Goal: Use online tool/utility: Utilize a website feature to perform a specific function

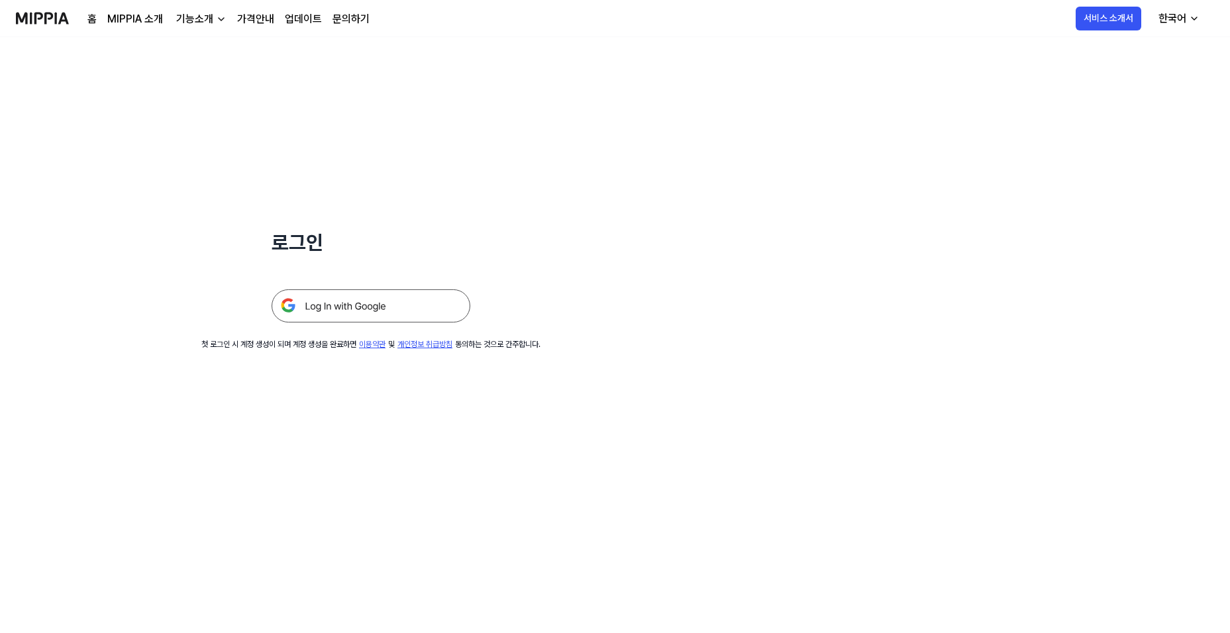
click at [338, 305] on img at bounding box center [371, 305] width 199 height 33
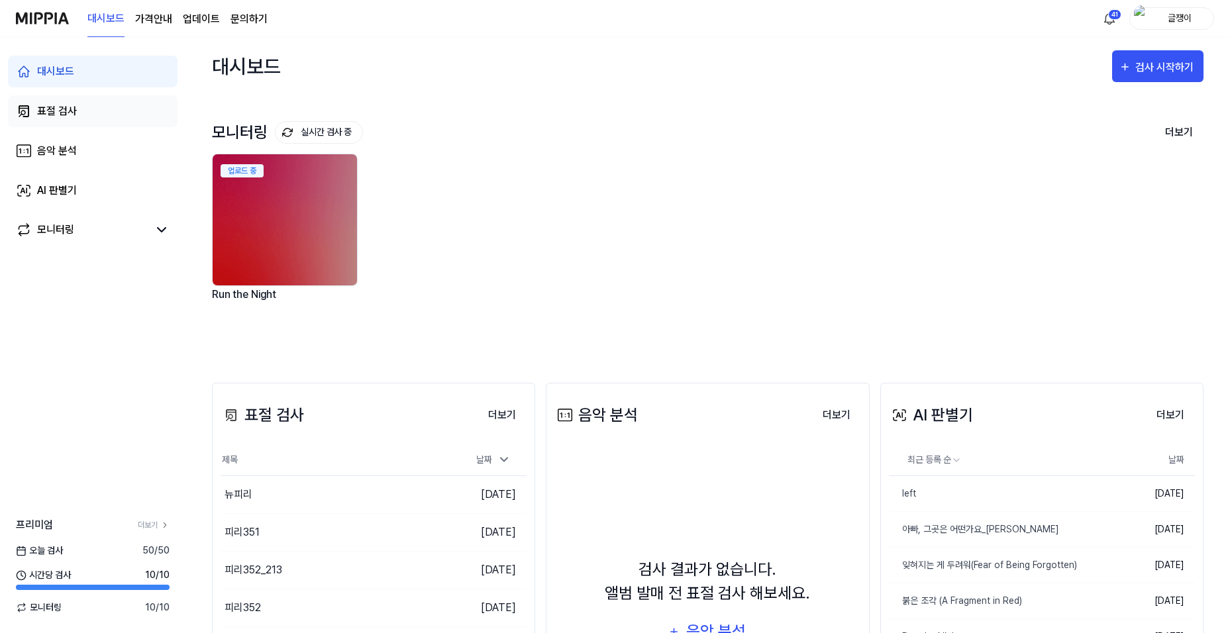
click at [63, 112] on div "표절 검사" at bounding box center [57, 111] width 40 height 16
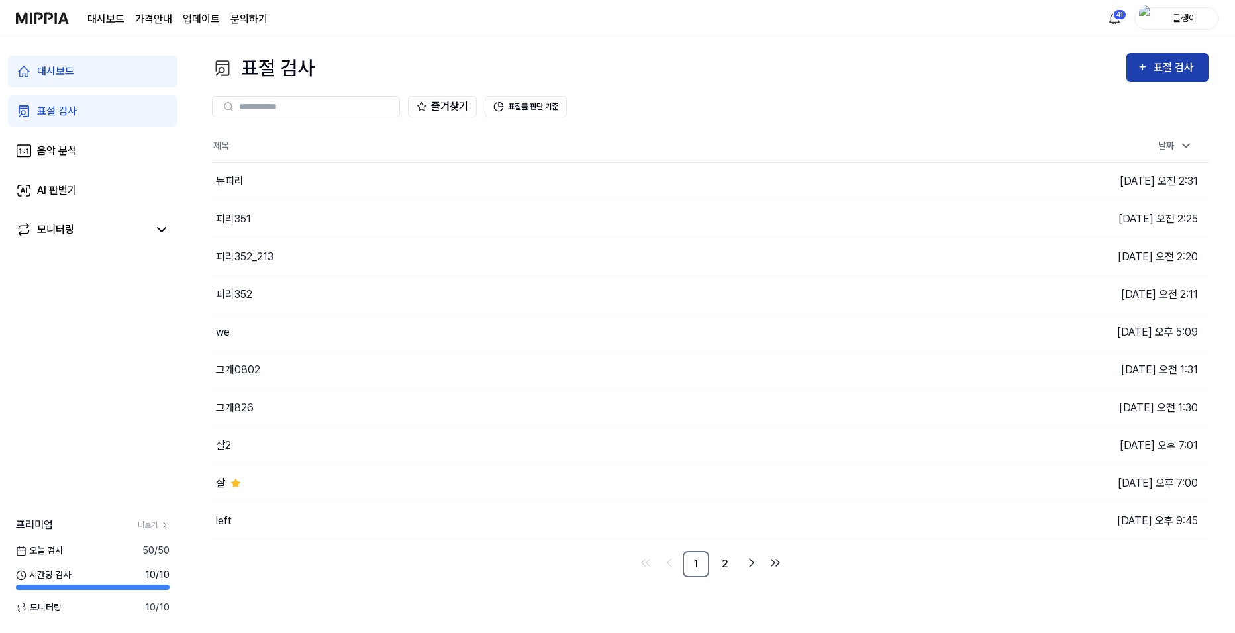
click at [1134, 68] on button "표절 검사" at bounding box center [1168, 67] width 82 height 29
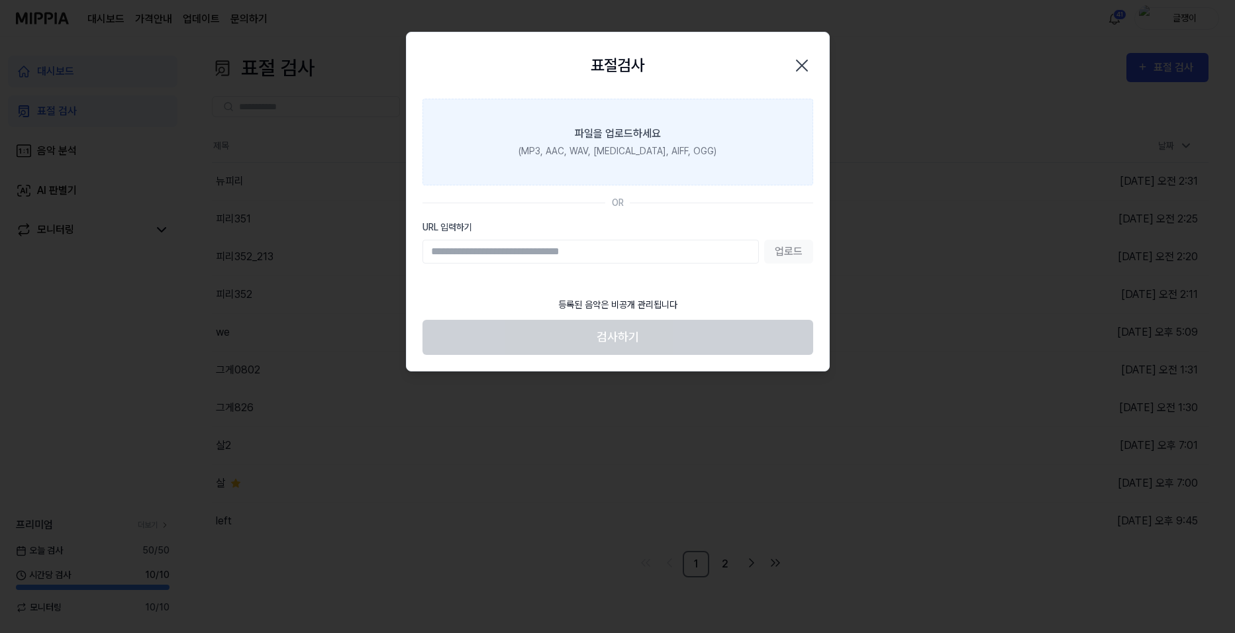
click at [639, 140] on div "파일을 업로드하세요" at bounding box center [618, 134] width 86 height 16
click at [0, 0] on input "파일을 업로드하세요 (MP3, AAC, WAV, [MEDICAL_DATA], AIFF, OGG)" at bounding box center [0, 0] width 0 height 0
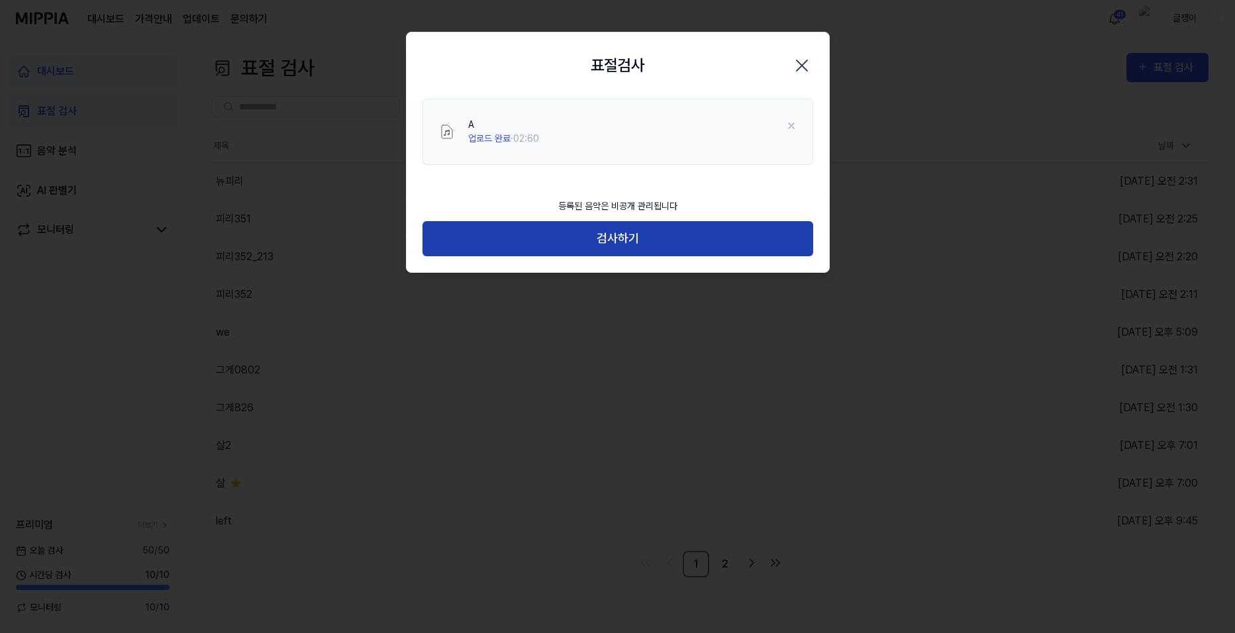
click at [629, 237] on button "검사하기" at bounding box center [618, 238] width 391 height 35
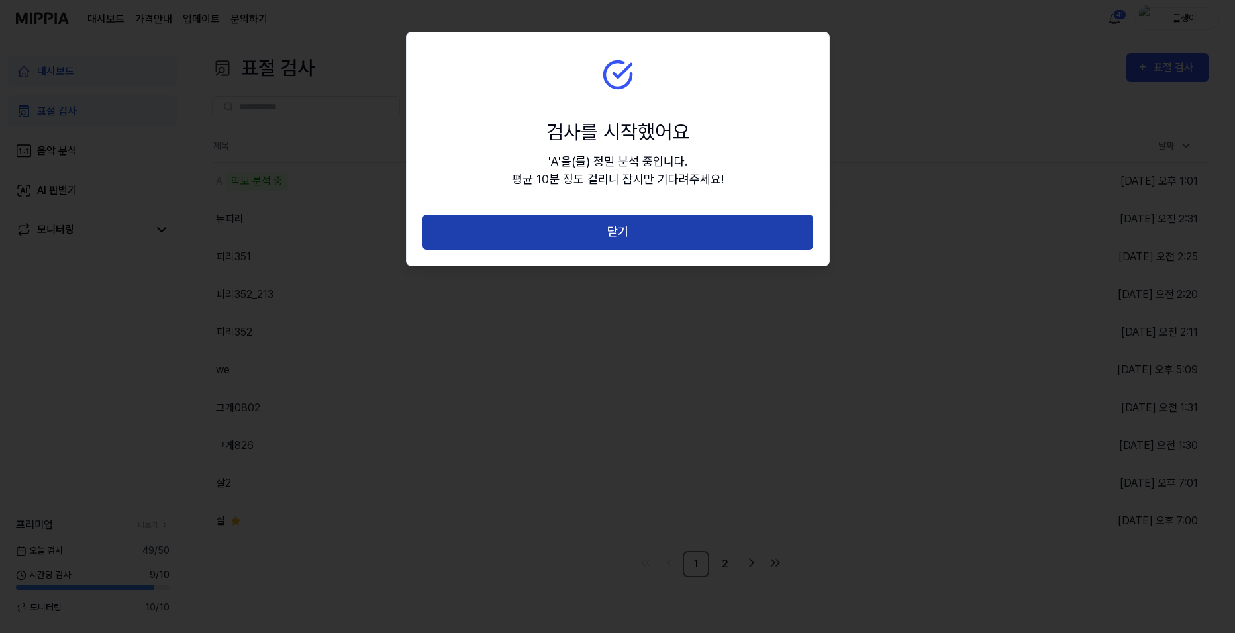
click at [617, 231] on button "닫기" at bounding box center [618, 232] width 391 height 35
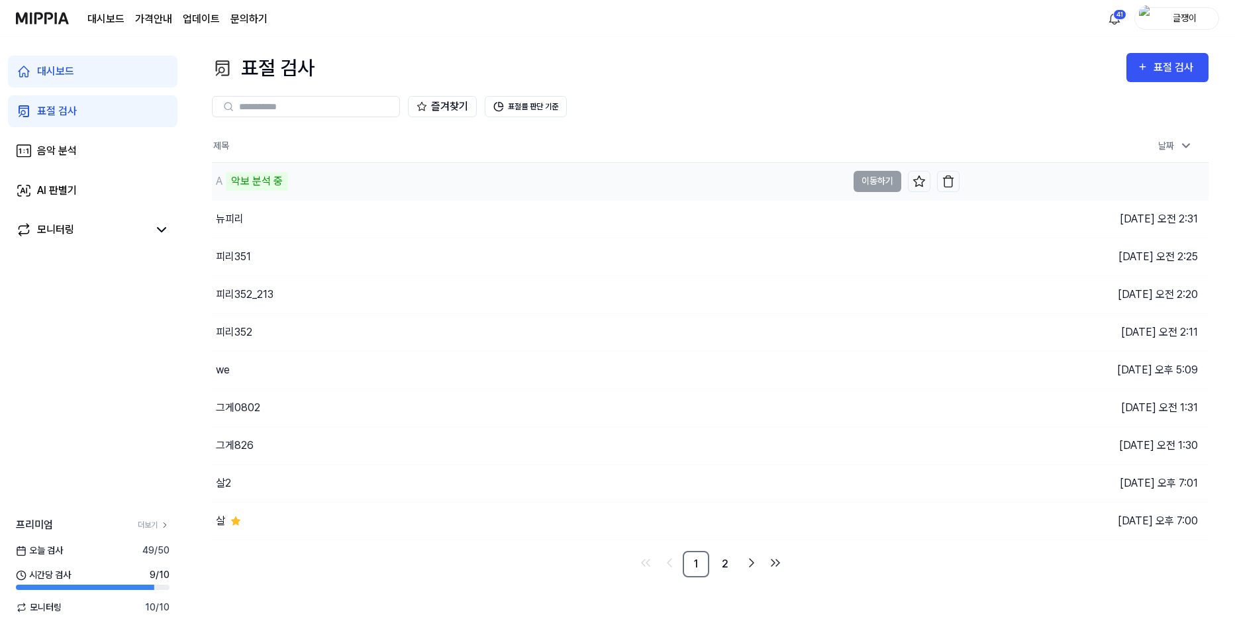
click at [868, 181] on td "A 악보 분석 중 이동하기" at bounding box center [586, 181] width 748 height 37
click at [862, 179] on button "이동하기" at bounding box center [878, 181] width 48 height 21
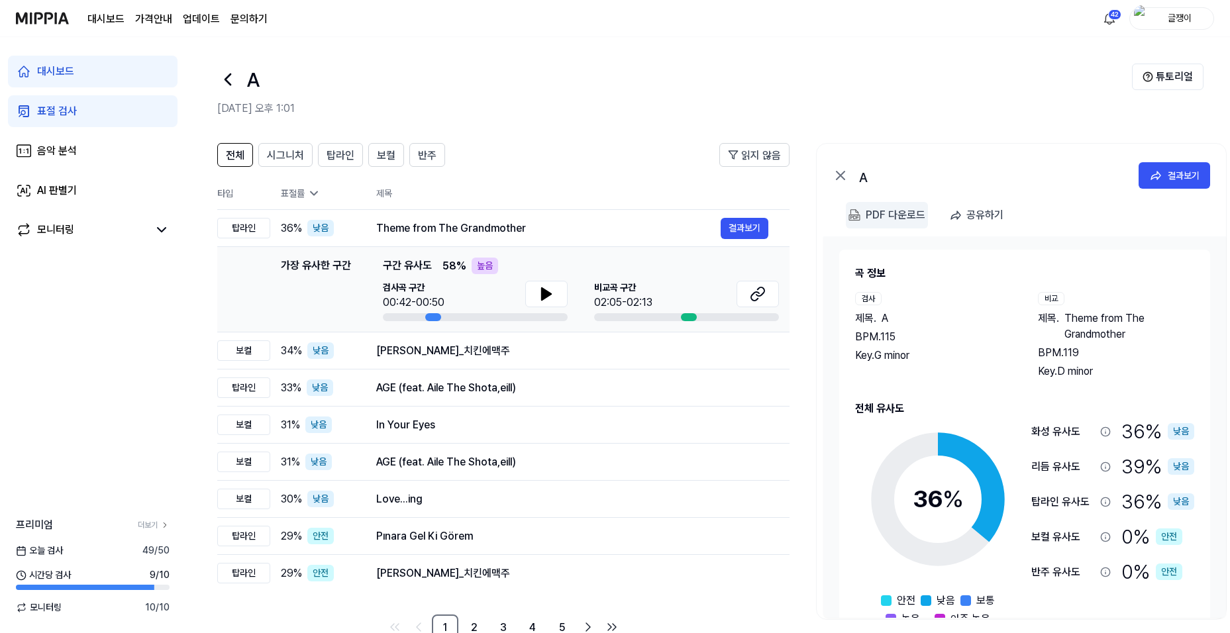
click at [880, 213] on div "PDF 다운로드" at bounding box center [896, 215] width 60 height 17
drag, startPoint x: 846, startPoint y: 315, endPoint x: 894, endPoint y: 352, distance: 59.9
click at [894, 352] on div "곡 정보 검사 제목 . A BPM. 115 Key. G [DEMOGRAPHIC_DATA] 제목 . Theme from The Grandmoth…" at bounding box center [1024, 446] width 371 height 393
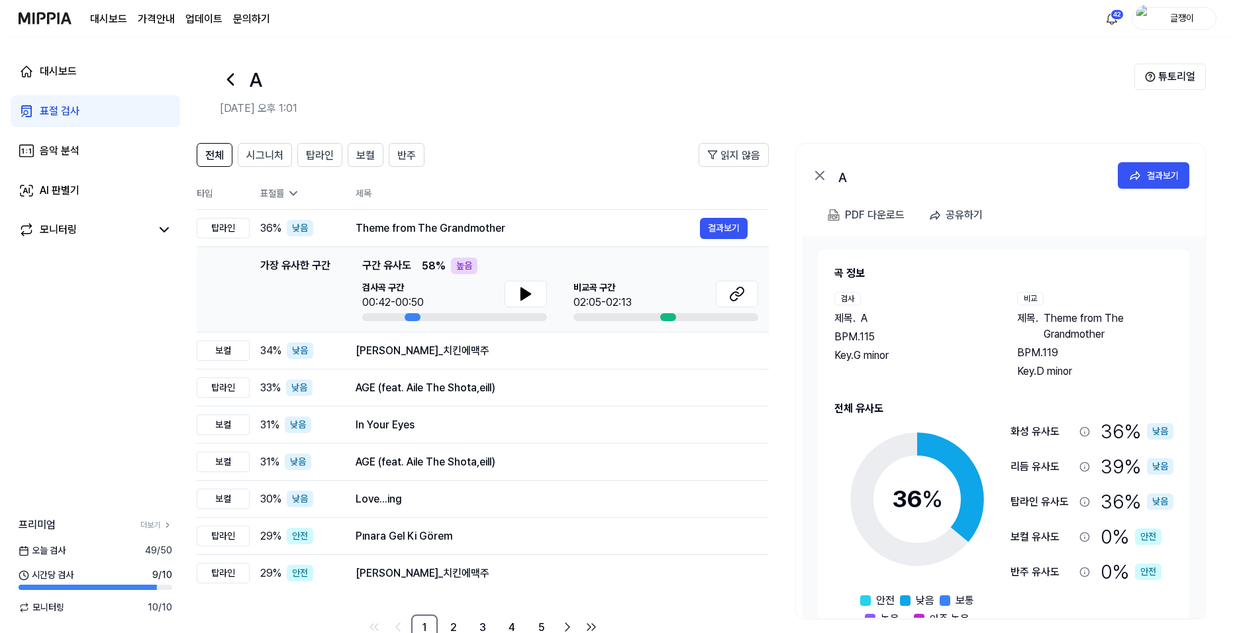
scroll to position [0, 17]
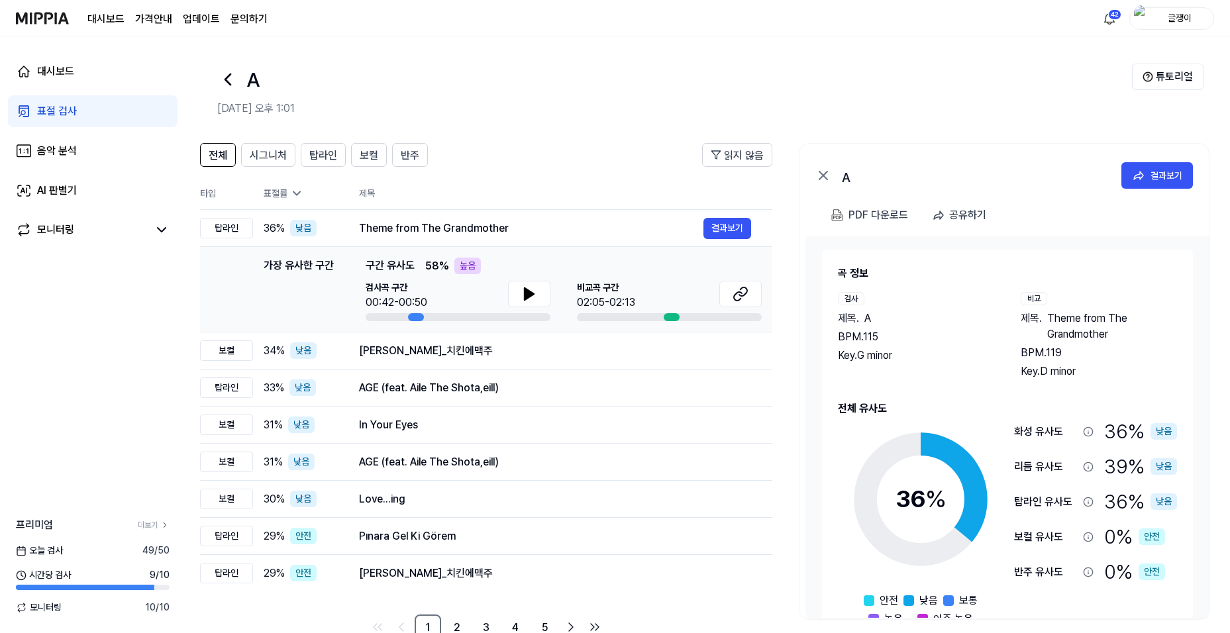
drag, startPoint x: 929, startPoint y: 369, endPoint x: 912, endPoint y: 356, distance: 21.3
click at [912, 356] on div "검사 제목 . A BPM. 115 Key. G minor" at bounding box center [916, 335] width 156 height 87
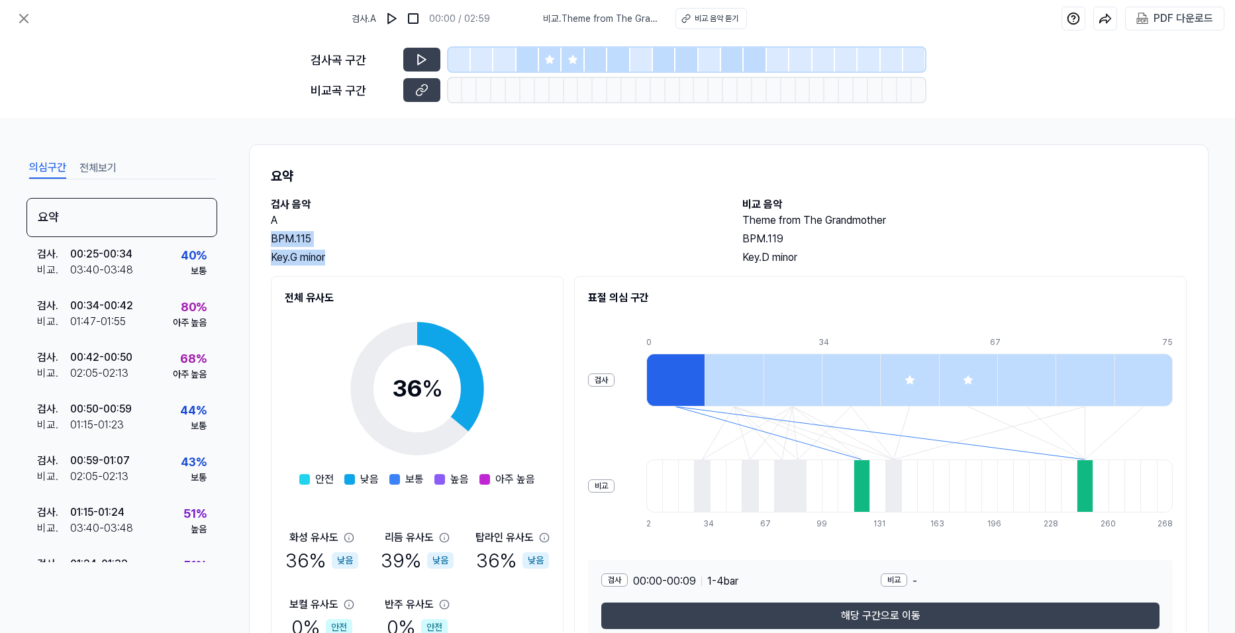
drag, startPoint x: 354, startPoint y: 262, endPoint x: 266, endPoint y: 237, distance: 90.8
click at [266, 237] on div "요약 검사 음악 A BPM. 115 Key. G minor 비교 음악 Theme from The Grandmother BPM. 119 Key.…" at bounding box center [729, 411] width 960 height 534
drag, startPoint x: 266, startPoint y: 237, endPoint x: 282, endPoint y: 240, distance: 16.2
copy div "BPM. 115 Key. G minor"
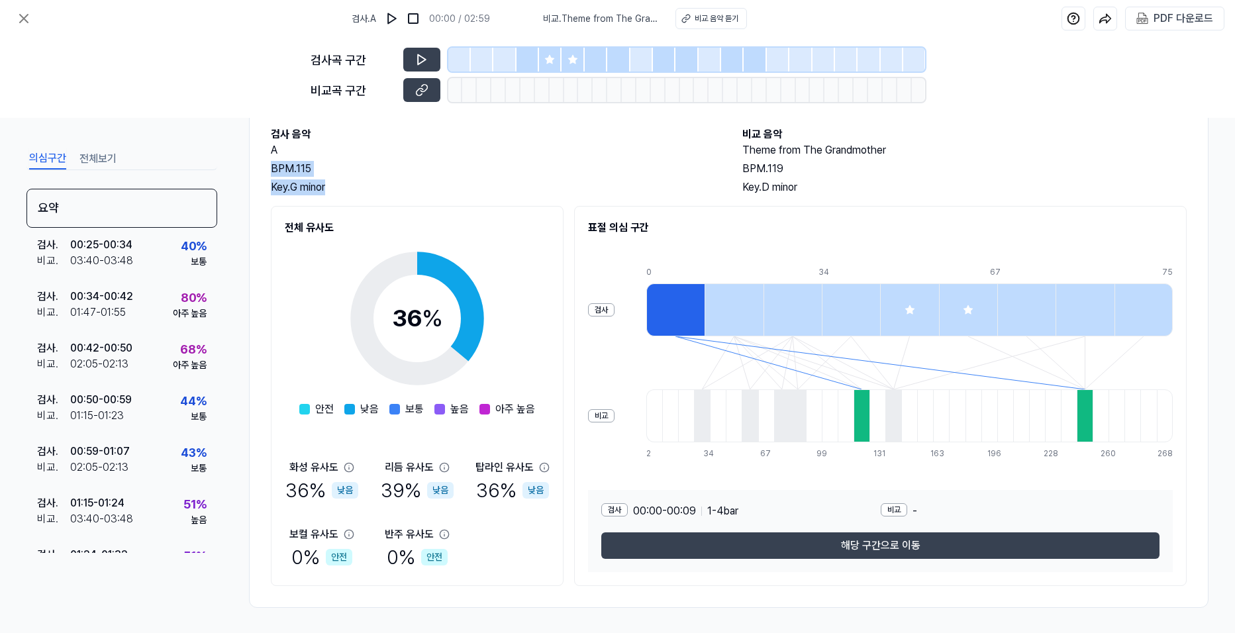
scroll to position [72, 0]
